Goal: Task Accomplishment & Management: Manage account settings

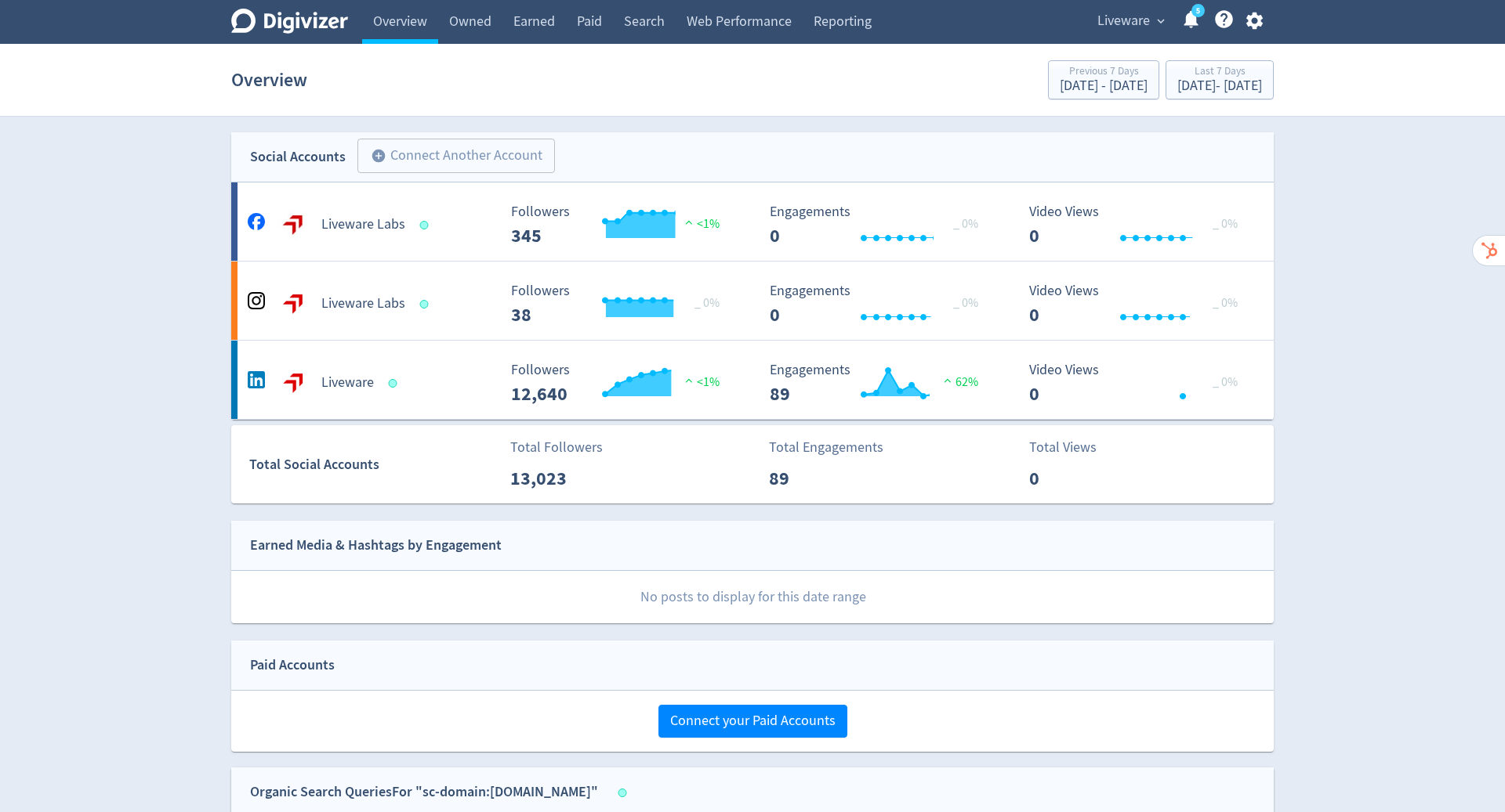
click at [1249, 9] on div "Liveware expand_more 5 Help Center - Searchable support on using Digivizer" at bounding box center [1177, 22] width 193 height 44
click at [1257, 28] on icon "button" at bounding box center [1254, 21] width 21 height 21
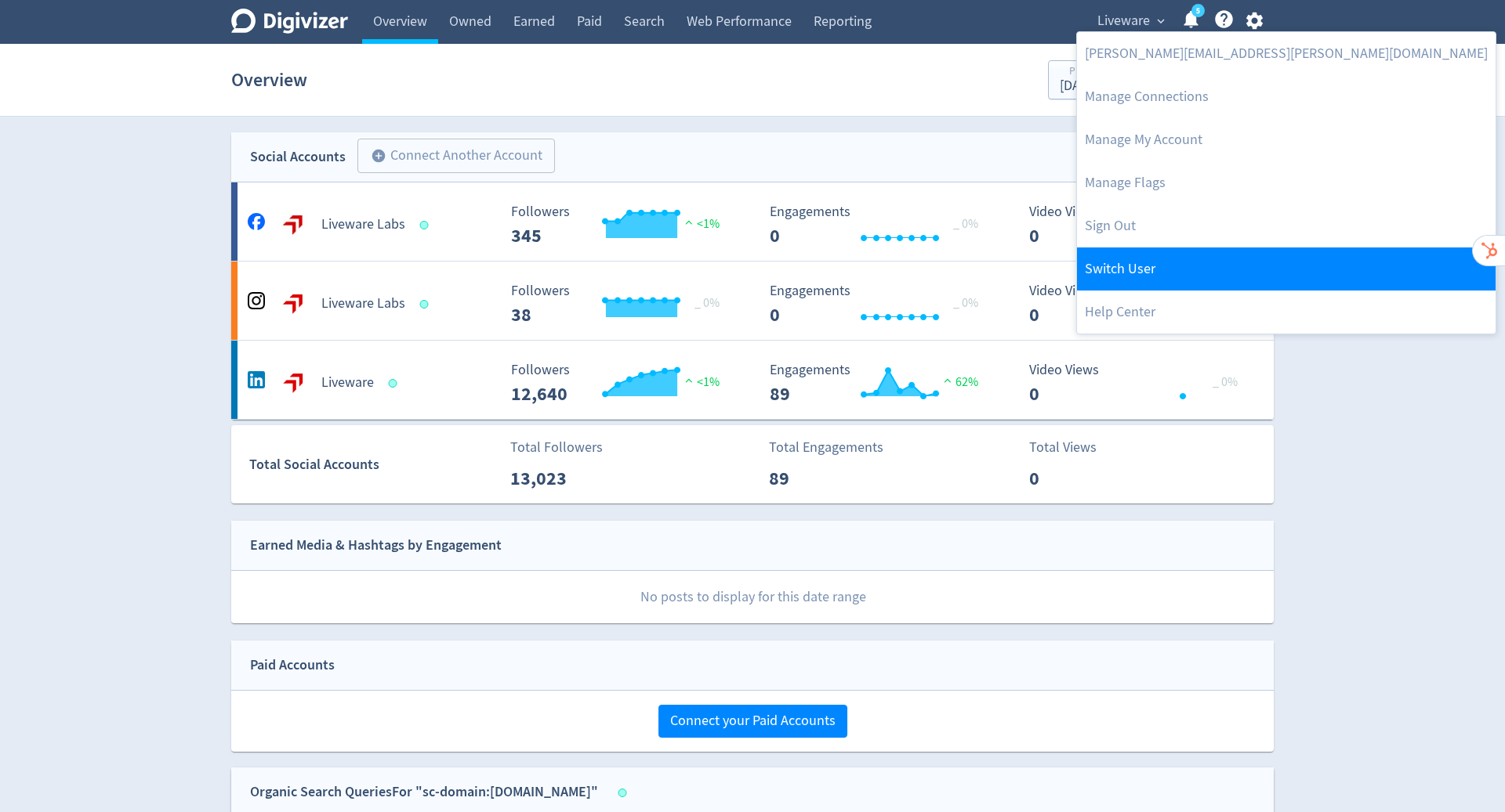
click at [1189, 269] on link "Switch User" at bounding box center [1285, 269] width 419 height 43
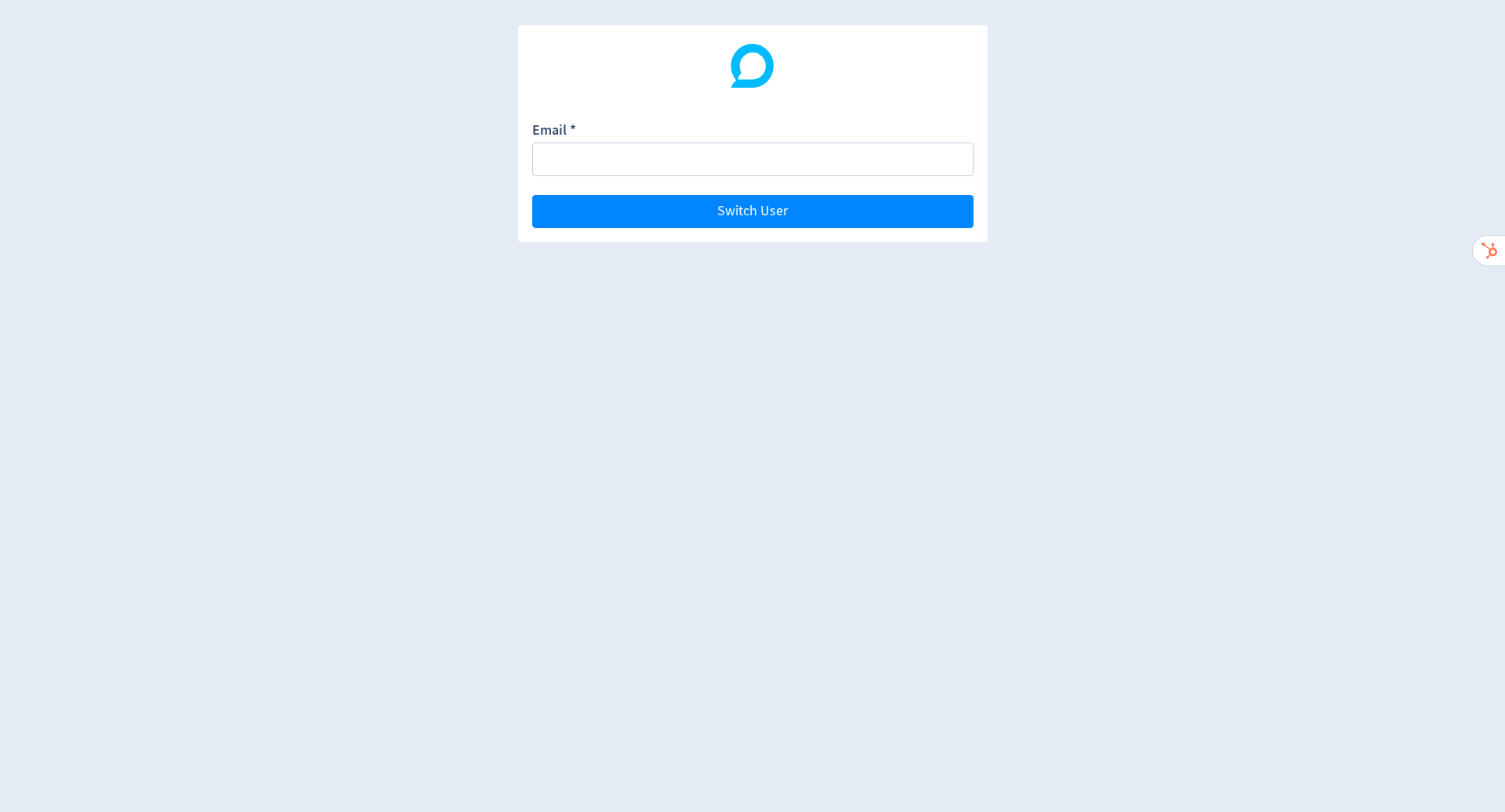
click at [713, 139] on div "Email *" at bounding box center [752, 147] width 441 height 55
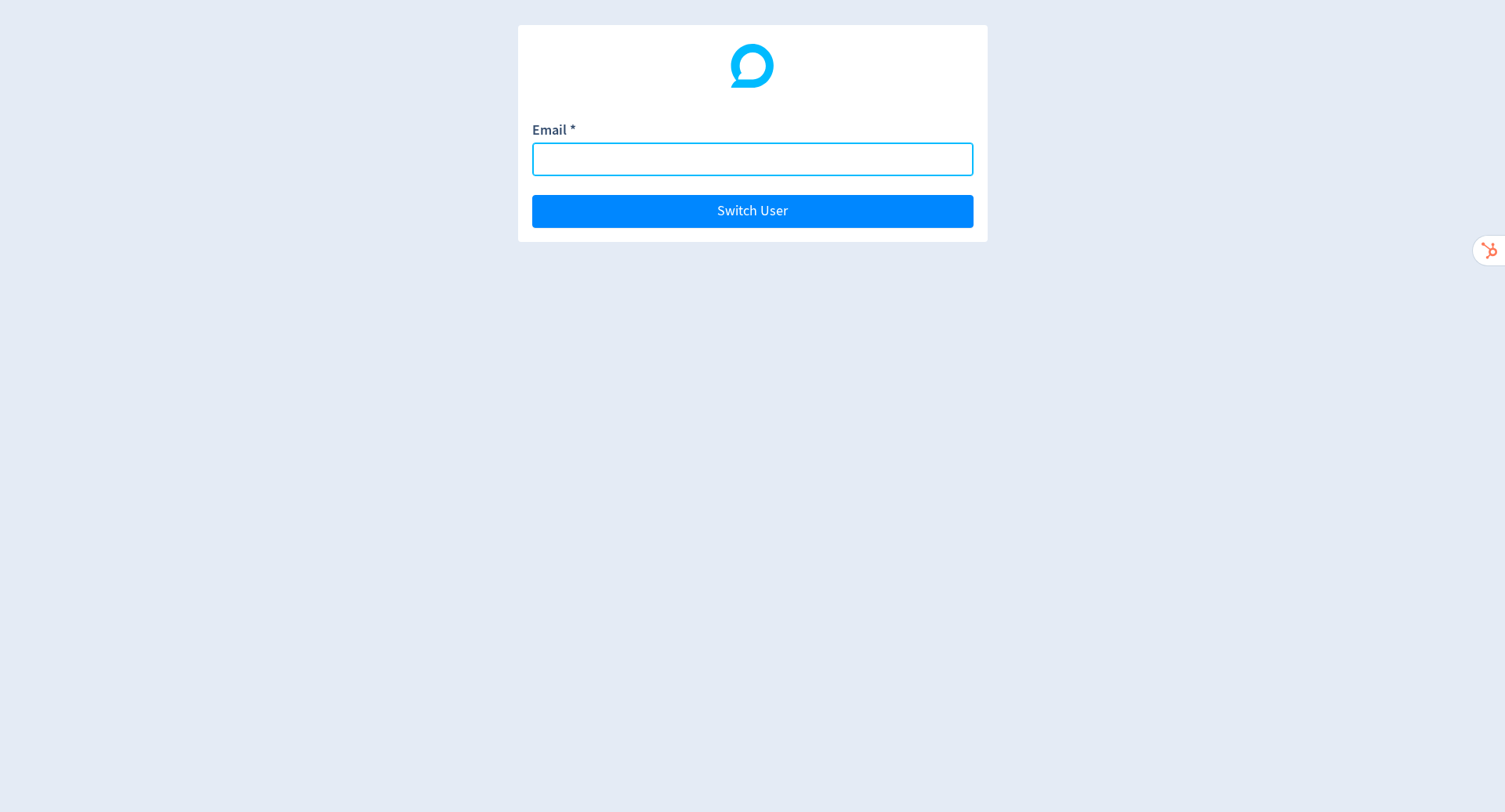
click at [711, 152] on input "Email *" at bounding box center [752, 159] width 441 height 33
paste input "[EMAIL_ADDRESS][DOMAIN_NAME]"
type input "[EMAIL_ADDRESS][DOMAIN_NAME]"
click at [532, 195] on button "Switch User" at bounding box center [752, 211] width 441 height 32
